Goal: Find specific page/section: Find specific page/section

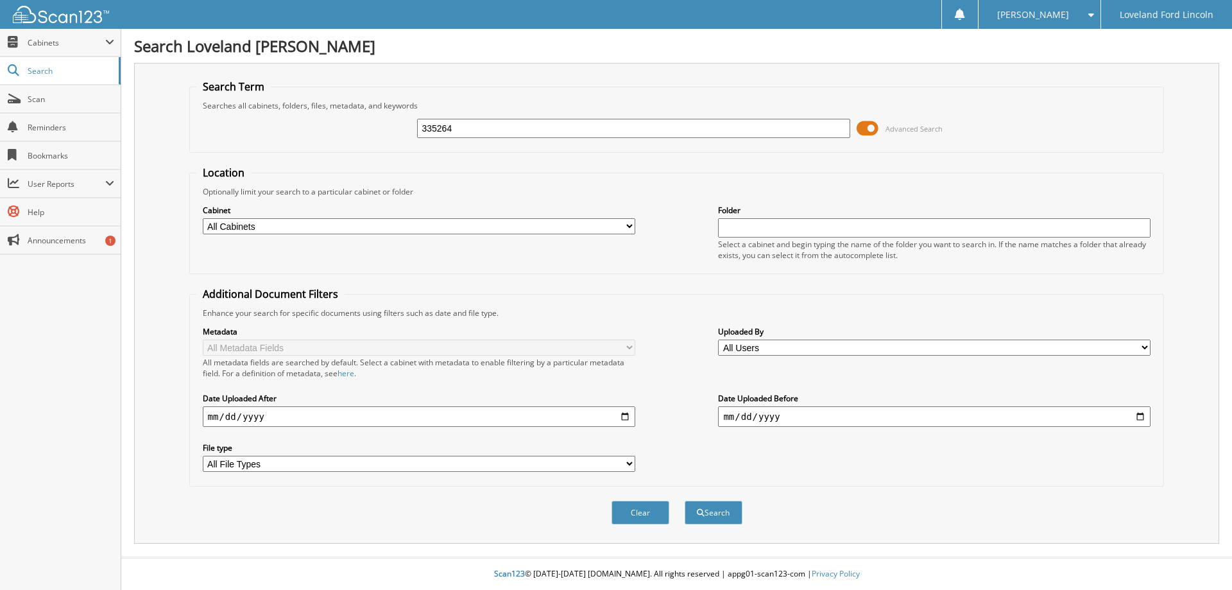
type input "335264"
click at [685, 500] on button "Search" at bounding box center [714, 512] width 58 height 24
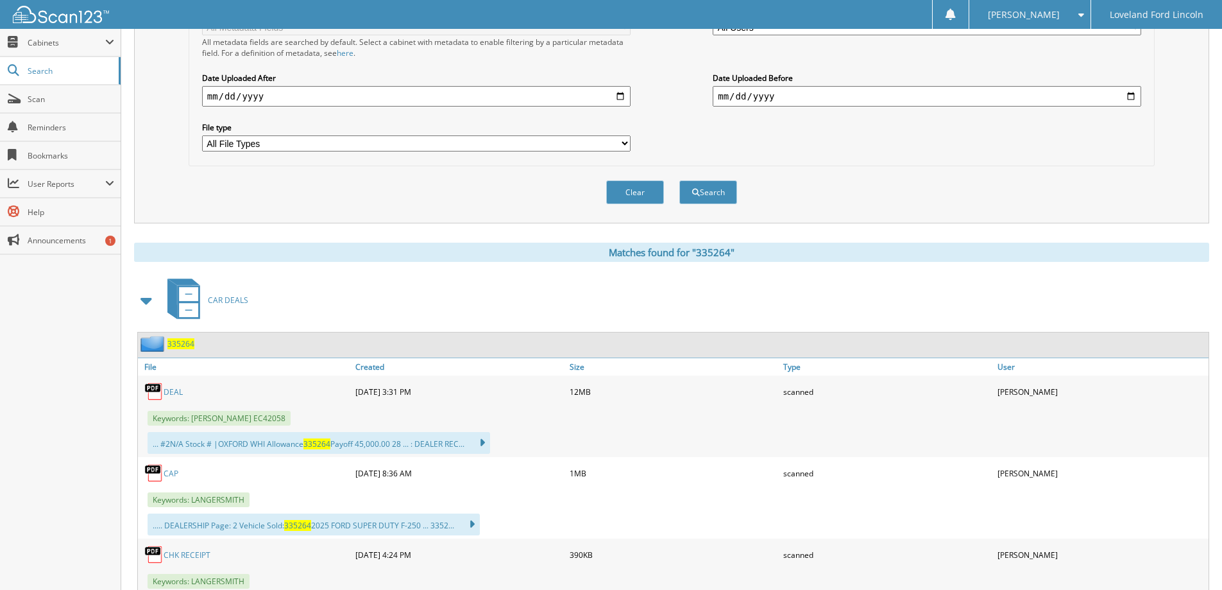
scroll to position [321, 0]
click at [174, 388] on link "DEAL" at bounding box center [173, 391] width 19 height 11
